Goal: Navigation & Orientation: Go to known website

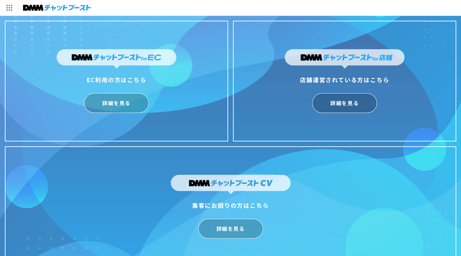
click at [34, 7] on img at bounding box center [57, 7] width 68 height 9
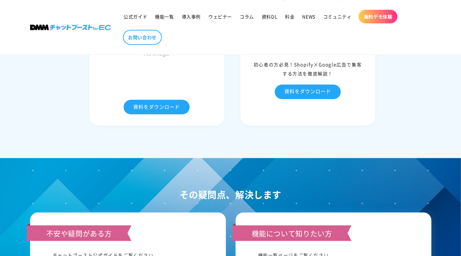
scroll to position [3084, 0]
